Goal: Task Accomplishment & Management: Manage account settings

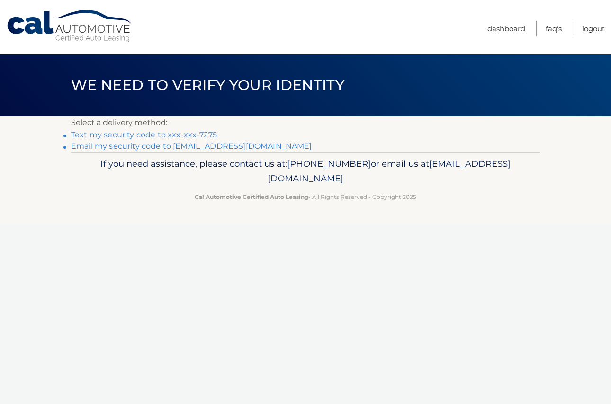
click at [200, 135] on link "Text my security code to xxx-xxx-7275" at bounding box center [144, 134] width 146 height 9
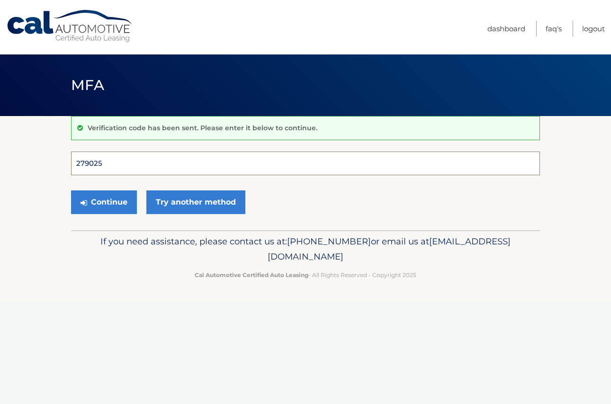
type input "279025"
click at [104, 202] on button "Continue" at bounding box center [104, 202] width 66 height 24
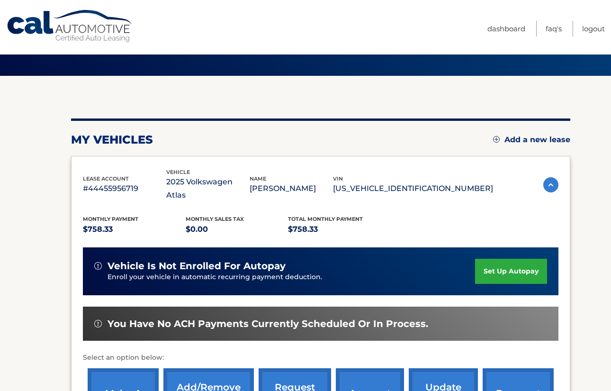
scroll to position [45, 0]
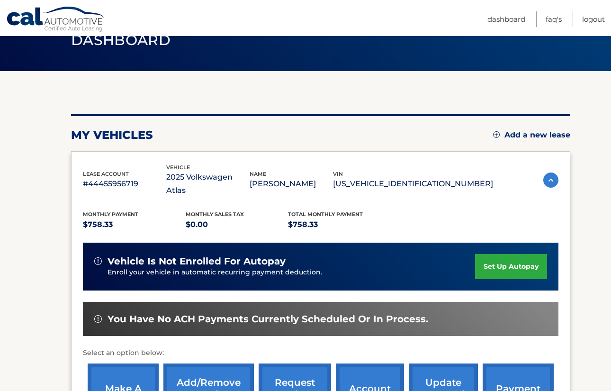
click at [522, 254] on link "set up autopay" at bounding box center [511, 266] width 72 height 25
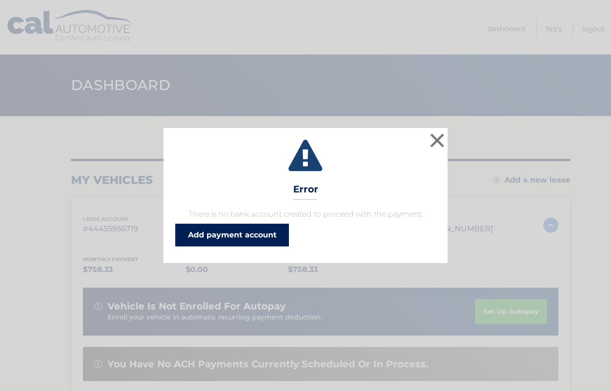
click at [245, 231] on link "Add payment account" at bounding box center [232, 235] width 114 height 23
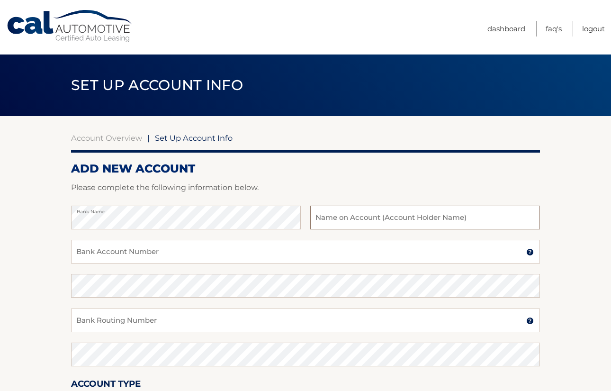
click at [411, 223] on input "text" at bounding box center [425, 218] width 230 height 24
type input "Partner USAA"
click at [136, 252] on input "Bank Account Number" at bounding box center [305, 252] width 469 height 24
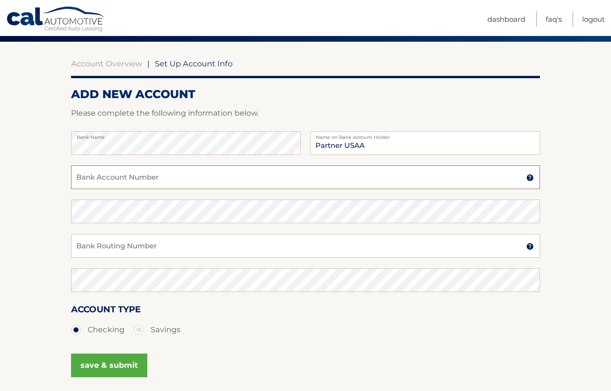
scroll to position [79, 0]
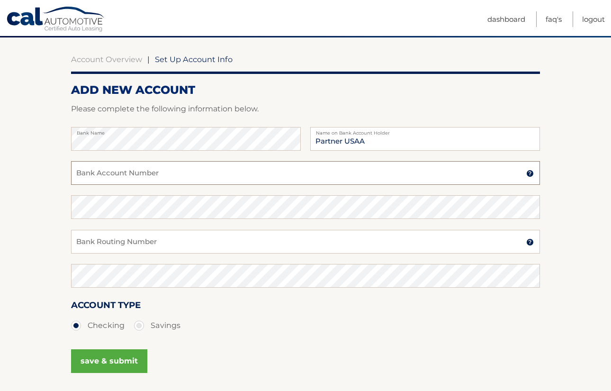
paste input "63178621"
click at [199, 234] on input "Bank Routing Number" at bounding box center [305, 242] width 469 height 24
click at [191, 236] on input "Bank Routing Number" at bounding box center [305, 242] width 469 height 24
click at [147, 178] on input "63178621" at bounding box center [305, 173] width 469 height 24
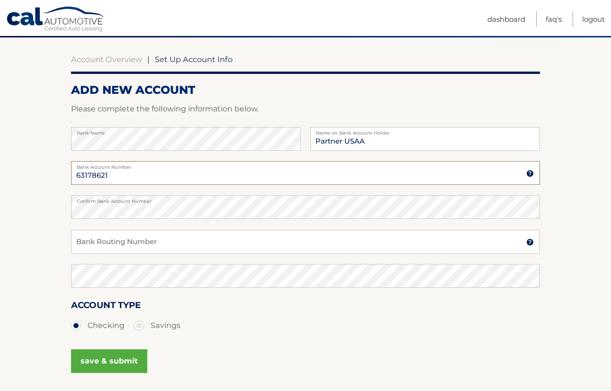
click at [147, 178] on input "63178621" at bounding box center [305, 173] width 469 height 24
paste input "00"
type input "0063178621"
click at [135, 244] on input "Bank Routing Number" at bounding box center [305, 242] width 469 height 24
paste input "314074269"
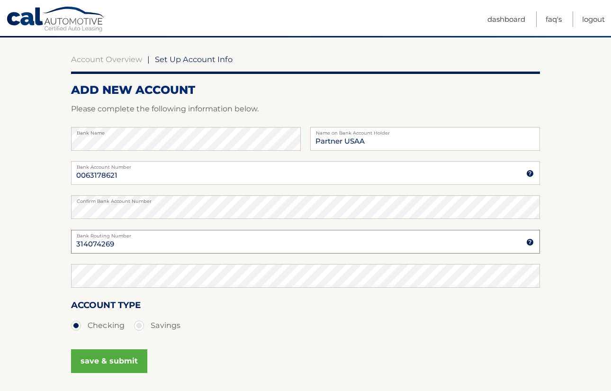
type input "314074269"
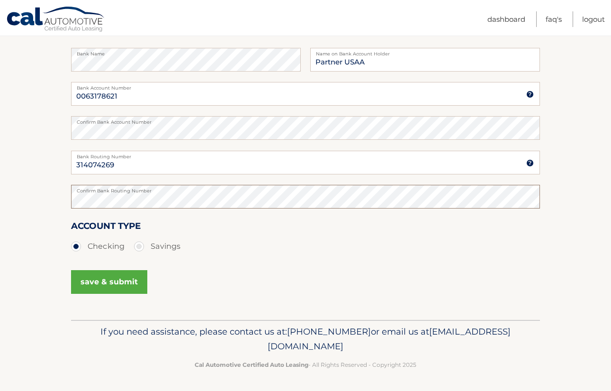
scroll to position [157, 0]
click at [104, 288] on button "save & submit" at bounding box center [109, 282] width 76 height 24
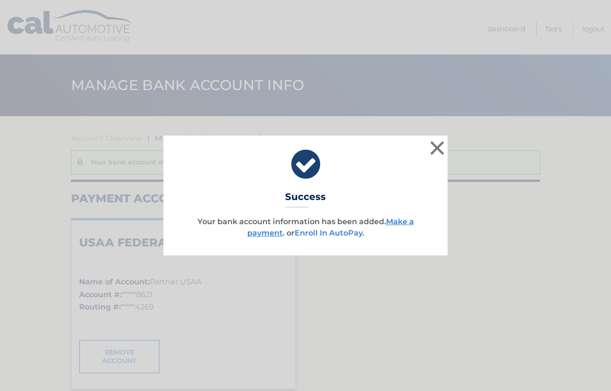
click at [324, 234] on link "Enroll In AutoPay" at bounding box center [329, 232] width 68 height 9
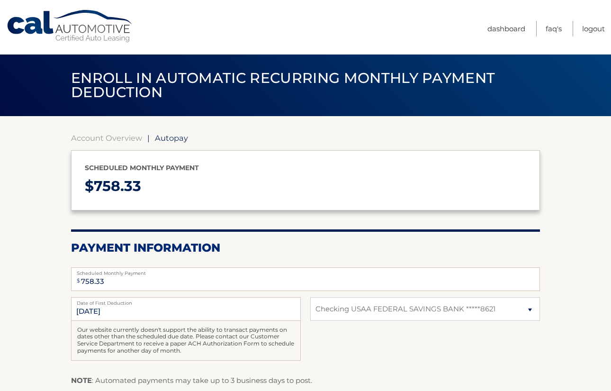
select select "Nzk0NjY2ZWUtZDA5OS00NDU5LWI2OTctYWQ3ZjM4ODI2Y2Nj"
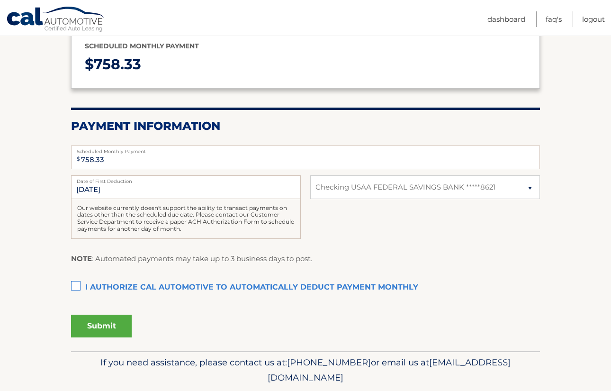
scroll to position [127, 0]
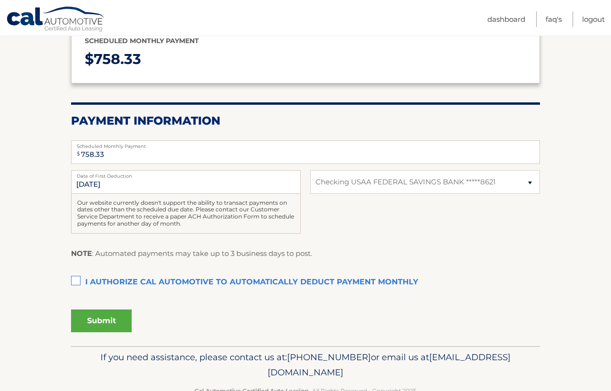
click at [75, 275] on label "I authorize cal automotive to automatically deduct payment monthly This checkbo…" at bounding box center [305, 282] width 469 height 19
click at [0, 0] on input "I authorize cal automotive to automatically deduct payment monthly This checkbo…" at bounding box center [0, 0] width 0 height 0
click at [115, 319] on button "Submit" at bounding box center [101, 320] width 61 height 23
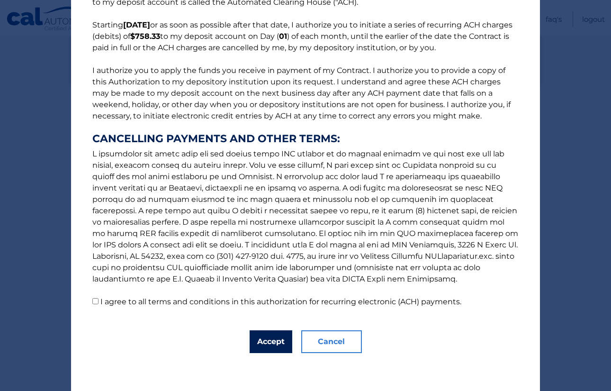
scroll to position [68, 0]
click at [270, 342] on button "Accept" at bounding box center [271, 341] width 43 height 23
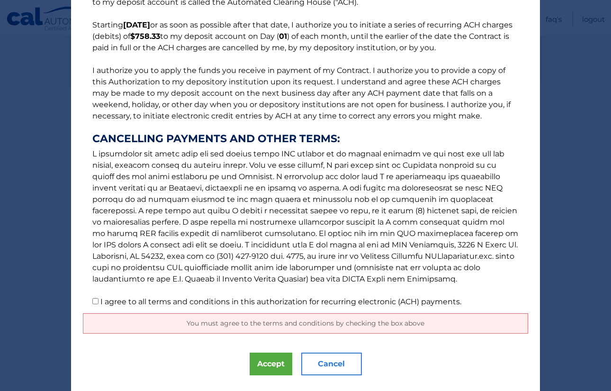
click at [118, 305] on label "I agree to all terms and conditions in this authorization for recurring electro…" at bounding box center [280, 301] width 361 height 9
click at [99, 304] on input "I agree to all terms and conditions in this authorization for recurring electro…" at bounding box center [95, 301] width 6 height 6
checkbox input "true"
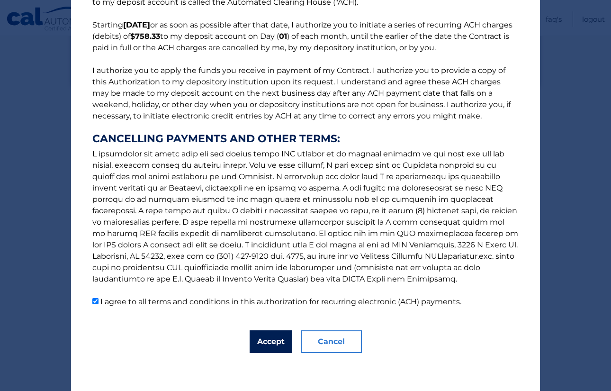
click at [265, 341] on button "Accept" at bounding box center [271, 341] width 43 height 23
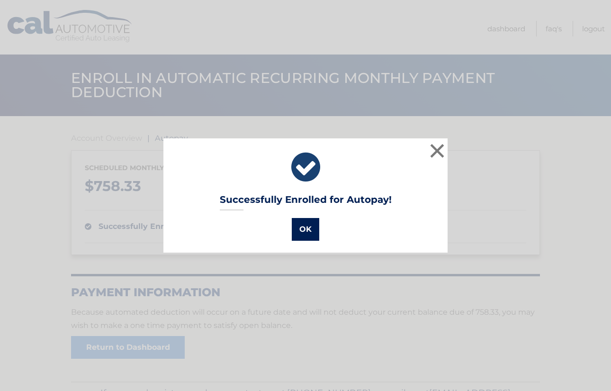
click at [306, 229] on button "OK" at bounding box center [305, 229] width 27 height 23
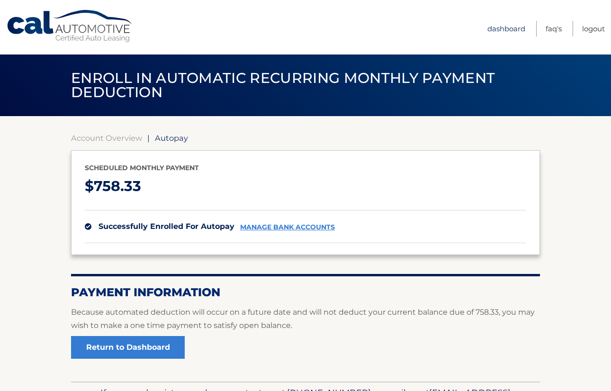
click at [498, 30] on link "Dashboard" at bounding box center [506, 29] width 38 height 16
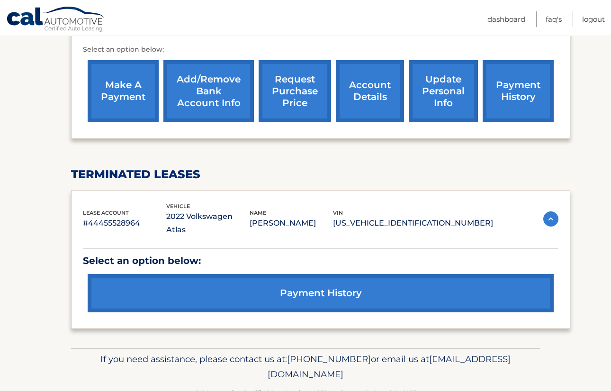
scroll to position [312, 0]
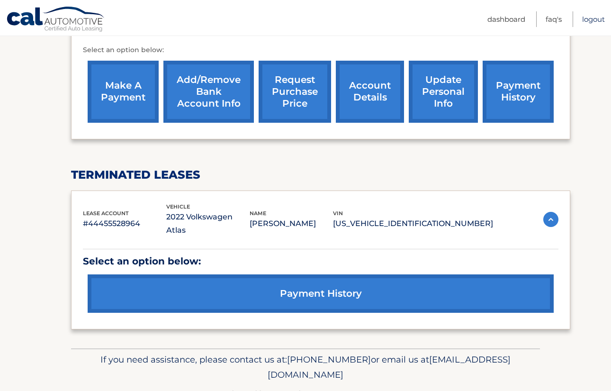
click at [594, 23] on link "Logout" at bounding box center [593, 19] width 23 height 16
